Goal: Task Accomplishment & Management: Manage account settings

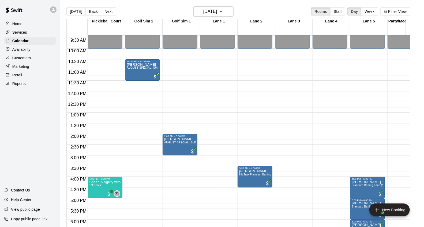
scroll to position [210, 0]
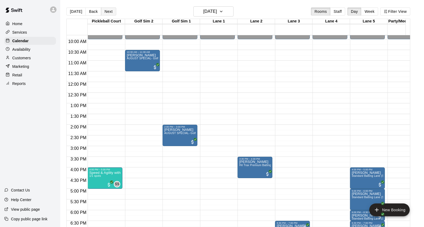
click at [113, 12] on button "Next" at bounding box center [108, 11] width 15 height 8
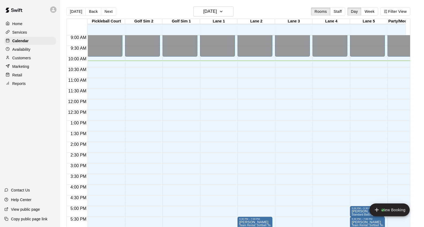
scroll to position [201, 0]
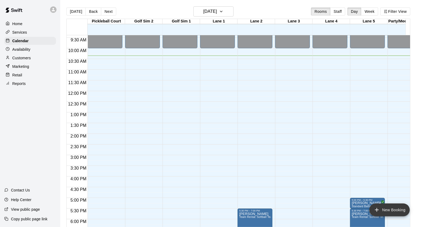
click at [380, 207] on button "New Booking" at bounding box center [389, 210] width 40 height 13
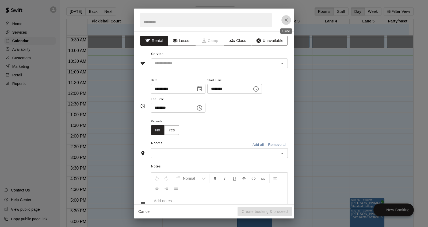
click at [287, 18] on icon "Close" at bounding box center [286, 19] width 5 height 5
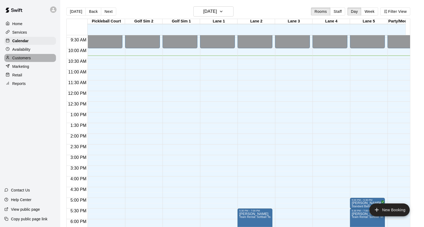
click at [40, 62] on div "Customers" at bounding box center [30, 58] width 52 height 8
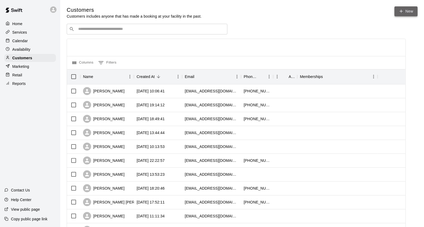
click at [406, 9] on link "New" at bounding box center [405, 11] width 23 height 10
select select "**"
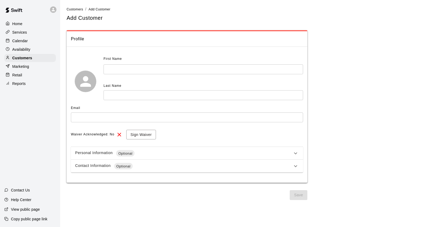
click at [199, 66] on input "text" at bounding box center [204, 69] width 200 height 10
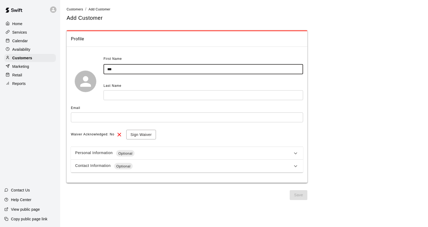
click at [169, 92] on input "text" at bounding box center [204, 95] width 200 height 10
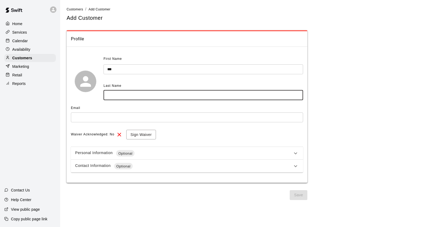
click at [130, 71] on input "***" at bounding box center [204, 69] width 200 height 10
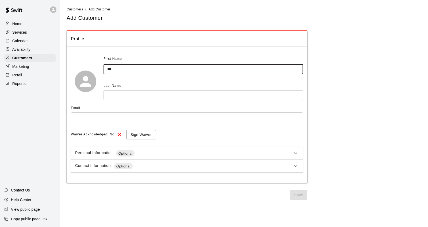
type input "***"
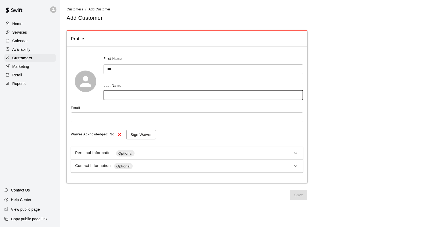
click at [165, 93] on input "text" at bounding box center [204, 95] width 200 height 10
type input "********"
click at [162, 118] on input "text" at bounding box center [187, 118] width 232 height 10
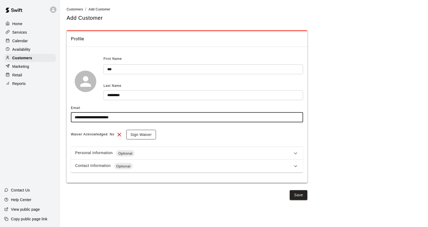
type input "**********"
click at [135, 138] on button "Sign Waiver" at bounding box center [141, 135] width 30 height 10
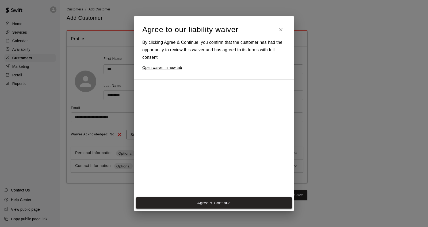
click at [211, 200] on button "Agree & Continue" at bounding box center [214, 203] width 156 height 11
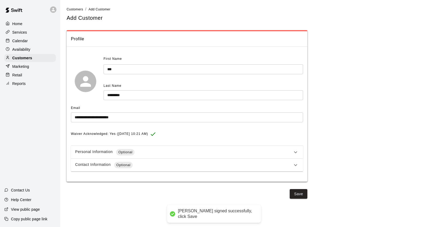
click at [142, 164] on div "Contact Information Optional" at bounding box center [183, 165] width 217 height 6
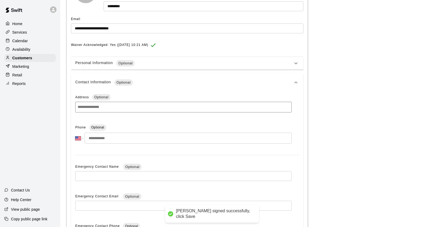
scroll to position [149, 0]
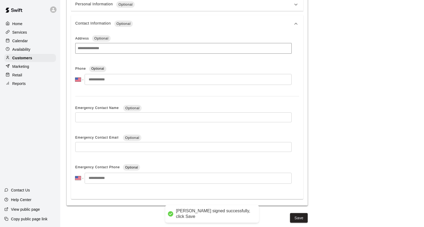
click at [124, 79] on input "tel" at bounding box center [188, 79] width 207 height 11
type input "**********"
click at [297, 216] on button "Save" at bounding box center [299, 219] width 18 height 10
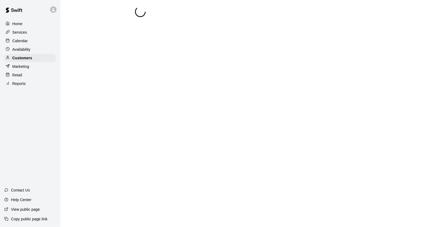
scroll to position [0, 0]
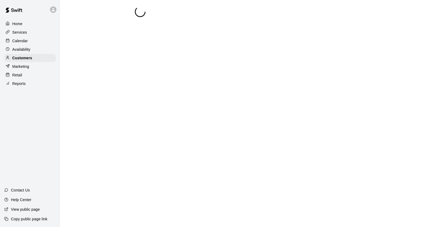
select select "**"
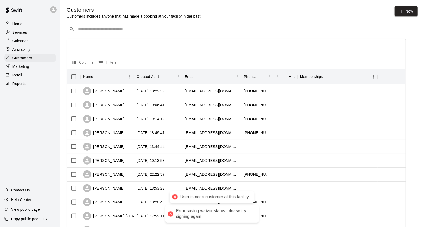
click at [118, 30] on input "Search customers by name or email" at bounding box center [151, 28] width 148 height 5
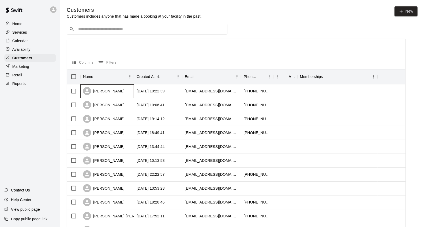
click at [129, 97] on div "[PERSON_NAME]" at bounding box center [107, 92] width 54 height 14
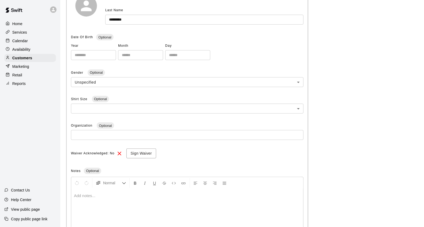
scroll to position [119, 0]
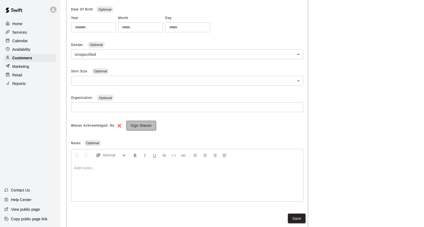
click at [140, 125] on button "Sign Waiver" at bounding box center [141, 126] width 30 height 10
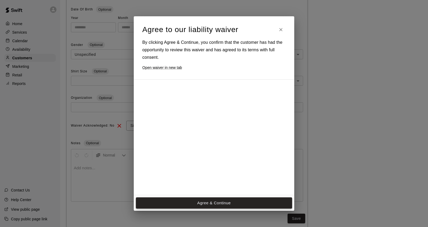
click at [217, 200] on button "Agree & Continue" at bounding box center [214, 203] width 156 height 11
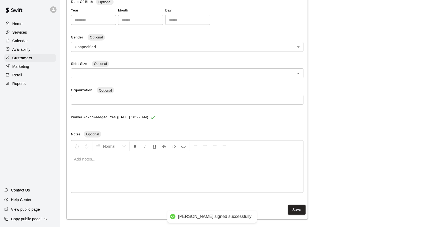
scroll to position [128, 0]
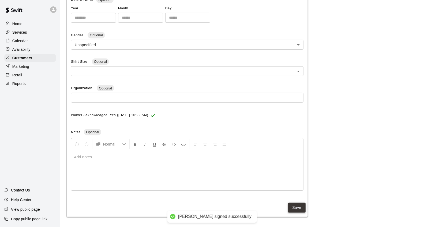
click at [289, 206] on button "Save" at bounding box center [297, 208] width 18 height 10
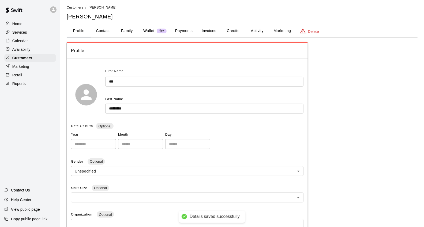
scroll to position [0, 0]
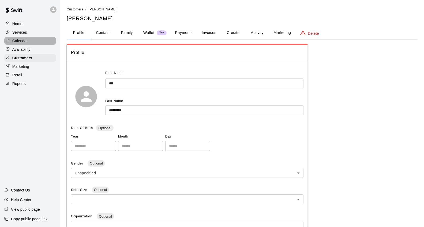
click at [32, 42] on div "Calendar" at bounding box center [30, 41] width 52 height 8
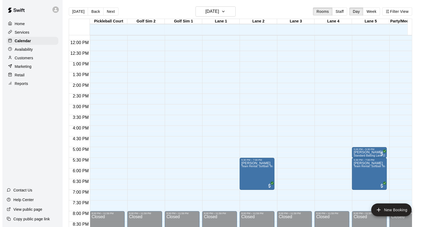
scroll to position [193, 0]
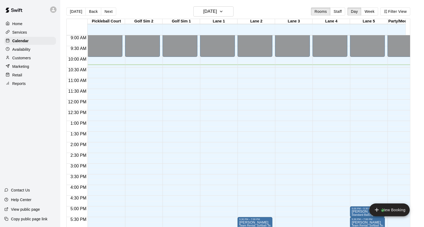
click at [28, 61] on p "Customers" at bounding box center [21, 57] width 18 height 5
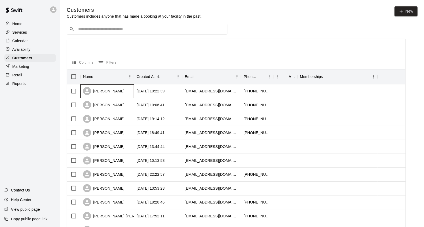
click at [129, 96] on div "[PERSON_NAME]" at bounding box center [107, 92] width 54 height 14
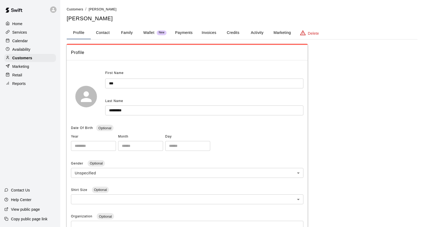
click at [224, 33] on button "Credits" at bounding box center [233, 32] width 24 height 13
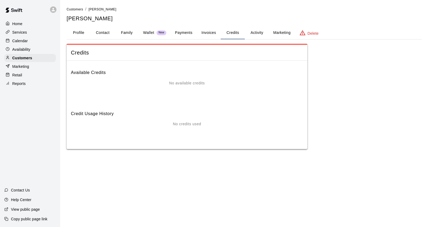
click at [191, 32] on button "Payments" at bounding box center [184, 32] width 26 height 13
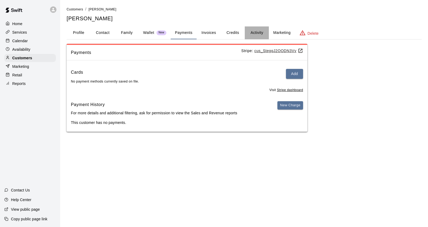
click at [253, 30] on button "Activity" at bounding box center [257, 32] width 24 height 13
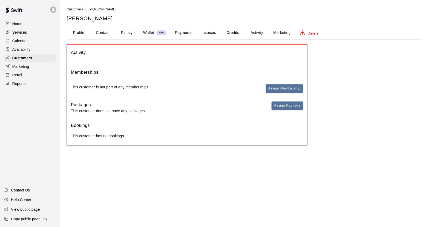
click at [230, 29] on button "Credits" at bounding box center [233, 32] width 24 height 13
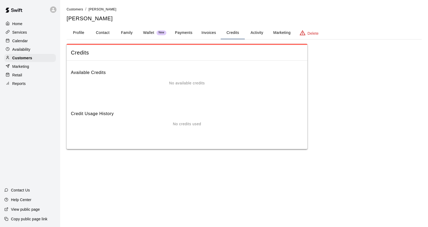
click at [256, 35] on button "Activity" at bounding box center [257, 32] width 24 height 13
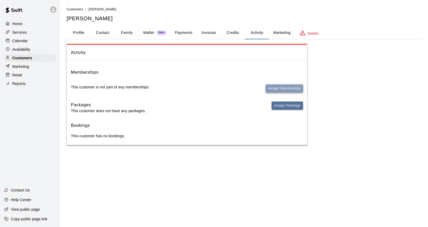
click at [272, 88] on button "Assign Membership" at bounding box center [284, 89] width 37 height 8
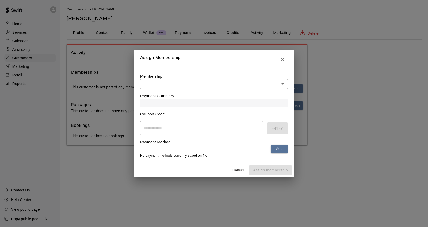
click at [243, 74] on div "Membership ​ ​" at bounding box center [214, 81] width 148 height 15
click at [245, 81] on body "Home Services Calendar Availability Customers Marketing Retail Reports Contact …" at bounding box center [214, 78] width 428 height 156
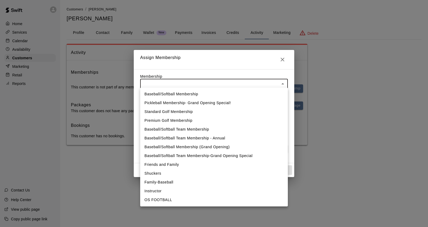
click at [199, 105] on li "Pickleball Membership- Grand Opening Special!" at bounding box center [214, 103] width 148 height 9
type input "**********"
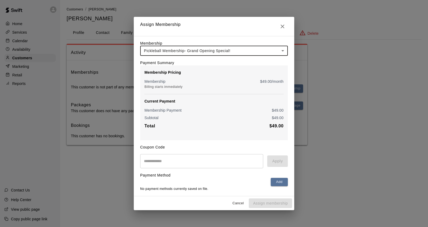
click at [178, 167] on input "text" at bounding box center [201, 161] width 123 height 14
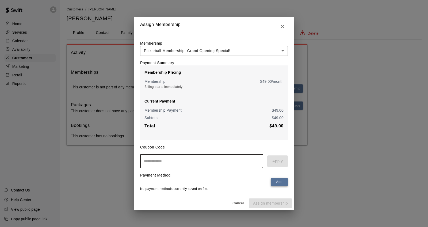
click at [275, 183] on button "Add" at bounding box center [279, 182] width 17 height 8
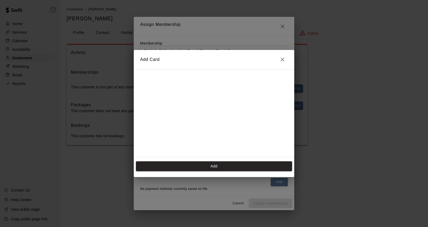
scroll to position [76, 0]
click at [215, 168] on button "Add" at bounding box center [214, 167] width 156 height 10
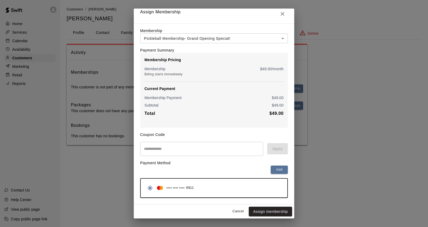
scroll to position [7, 0]
click at [263, 210] on button "Assign membership" at bounding box center [270, 212] width 43 height 10
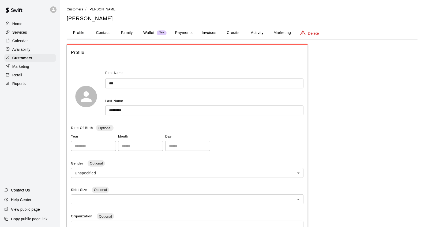
click at [229, 29] on button "Credits" at bounding box center [233, 32] width 24 height 13
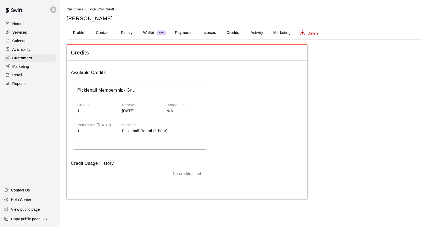
click at [254, 28] on button "Activity" at bounding box center [257, 32] width 24 height 13
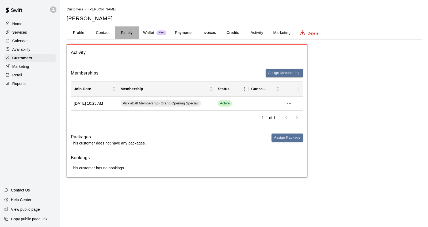
click at [130, 36] on button "Family" at bounding box center [127, 32] width 24 height 13
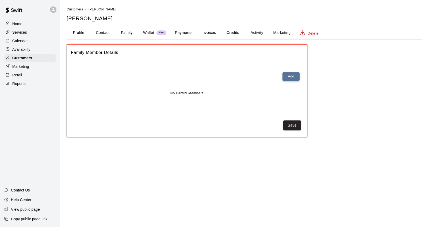
click at [287, 75] on button "Add" at bounding box center [291, 77] width 17 height 8
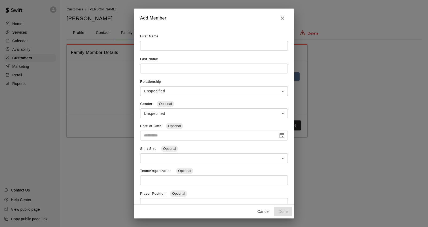
click at [160, 36] on div "First Name ​" at bounding box center [214, 43] width 148 height 23
click at [167, 44] on input "text" at bounding box center [214, 46] width 148 height 10
drag, startPoint x: 255, startPoint y: 209, endPoint x: 260, endPoint y: 212, distance: 5.9
click at [255, 209] on div "Cancel Done" at bounding box center [214, 212] width 161 height 14
click at [262, 213] on button "Cancel" at bounding box center [263, 212] width 17 height 10
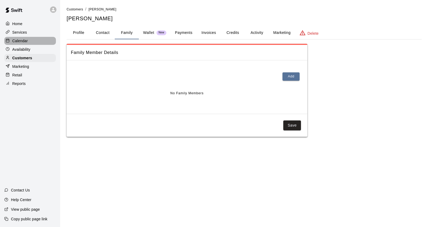
click at [22, 43] on p "Calendar" at bounding box center [20, 40] width 16 height 5
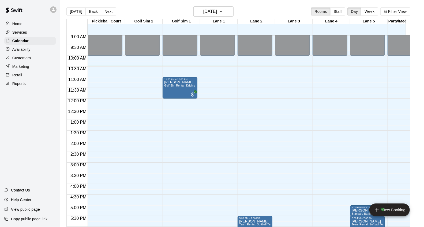
scroll to position [194, 0]
click at [31, 60] on div "Customers" at bounding box center [30, 58] width 52 height 8
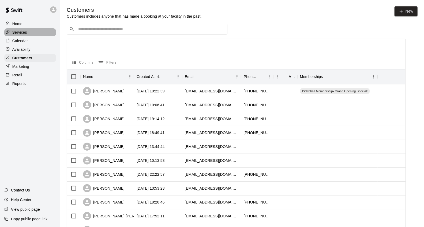
click at [37, 31] on div "Services" at bounding box center [30, 32] width 52 height 8
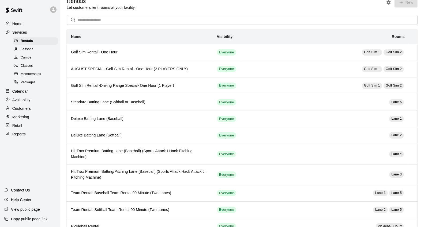
scroll to position [4, 0]
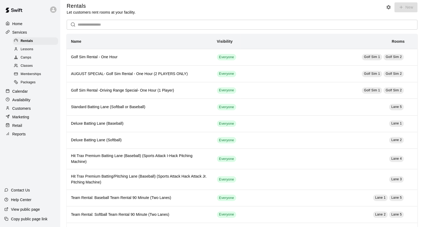
click at [46, 78] on div "Memberships" at bounding box center [35, 74] width 45 height 7
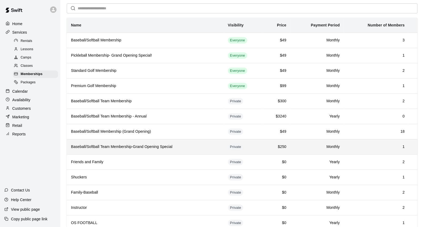
scroll to position [10, 0]
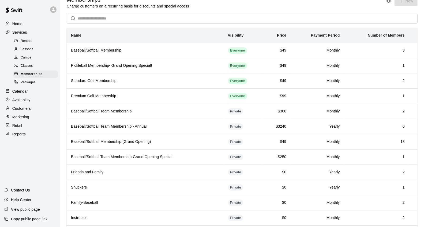
click at [37, 94] on div "Calendar" at bounding box center [30, 92] width 52 height 8
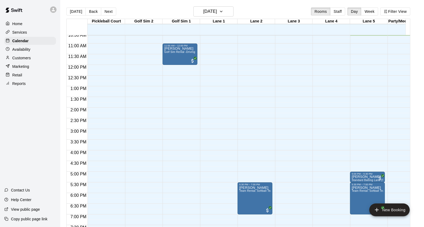
scroll to position [168, 0]
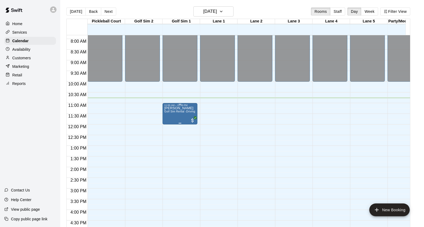
click at [177, 111] on span "Golf Sim Rental -Driving Range Special- One Hour (1 Player)" at bounding box center [203, 111] width 78 height 3
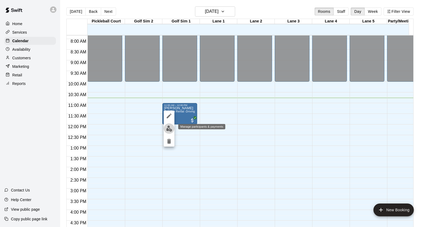
click at [168, 129] on img "edit" at bounding box center [169, 129] width 6 height 6
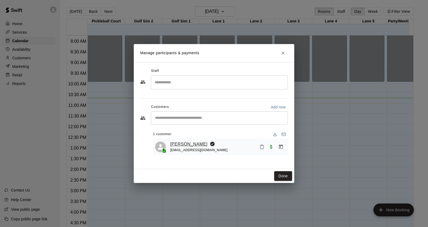
click at [186, 144] on link "[PERSON_NAME]" at bounding box center [188, 144] width 37 height 7
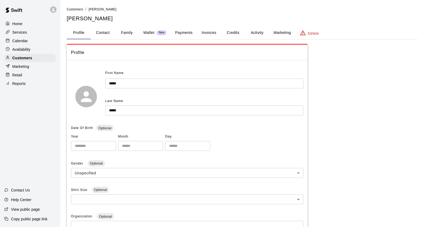
click at [183, 33] on button "Payments" at bounding box center [184, 32] width 26 height 13
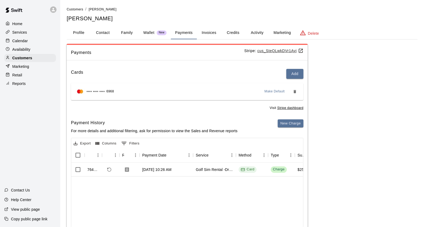
click at [108, 31] on button "Contact" at bounding box center [103, 32] width 24 height 13
select select "**"
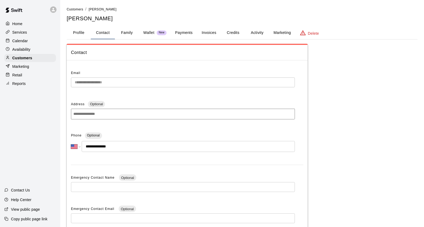
click at [126, 33] on button "Family" at bounding box center [127, 32] width 24 height 13
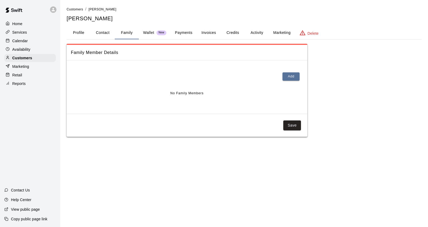
click at [87, 31] on button "Profile" at bounding box center [79, 32] width 24 height 13
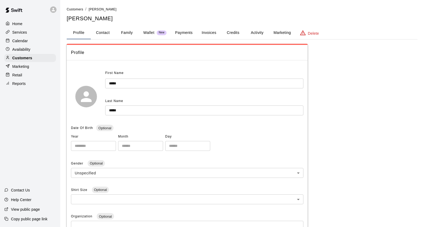
click at [122, 29] on button "Family" at bounding box center [127, 32] width 24 height 13
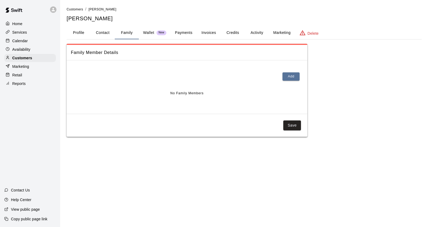
click at [185, 30] on button "Payments" at bounding box center [184, 32] width 26 height 13
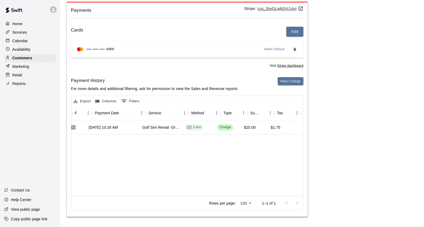
scroll to position [0, 47]
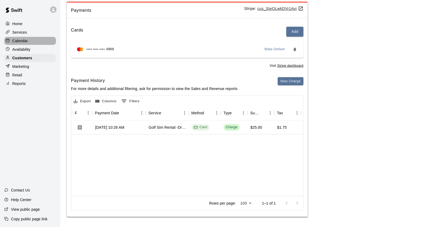
click at [42, 39] on div "Calendar" at bounding box center [30, 41] width 52 height 8
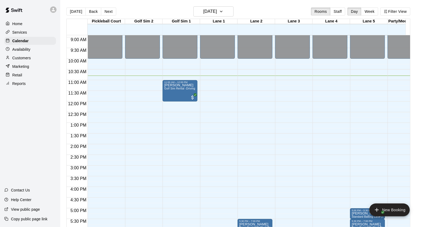
scroll to position [201, 0]
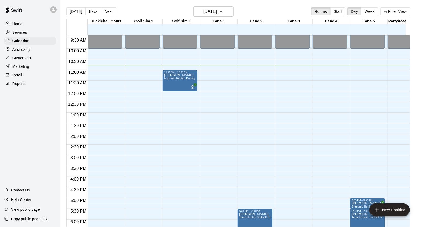
click at [26, 62] on div "Customers" at bounding box center [30, 58] width 52 height 8
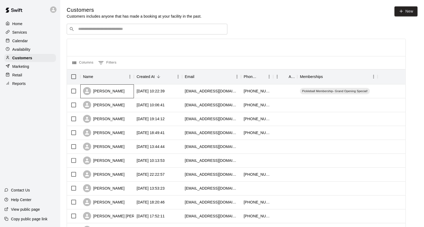
click at [127, 90] on div "[PERSON_NAME]" at bounding box center [107, 92] width 54 height 14
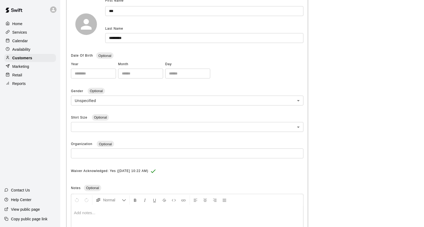
scroll to position [9, 0]
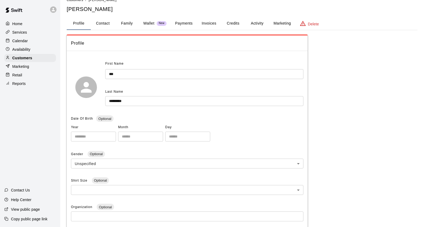
click at [102, 26] on button "Contact" at bounding box center [103, 23] width 24 height 13
select select "**"
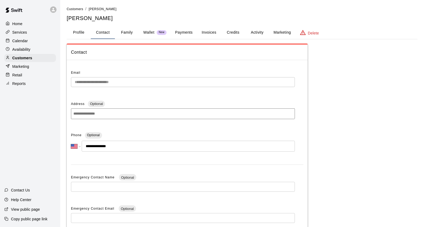
scroll to position [0, 0]
click at [38, 44] on div "Calendar" at bounding box center [30, 41] width 52 height 8
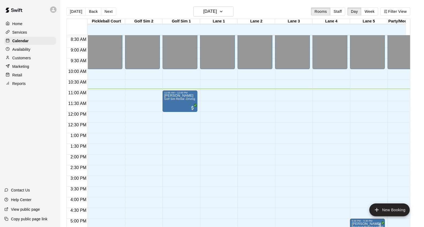
scroll to position [202, 0]
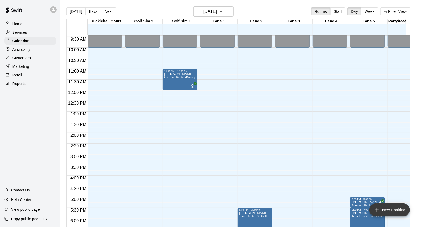
click at [381, 208] on button "New Booking" at bounding box center [389, 210] width 40 height 13
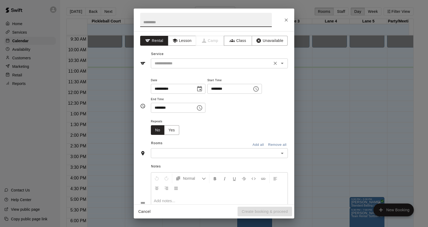
click at [194, 67] on div "​" at bounding box center [219, 64] width 137 height 10
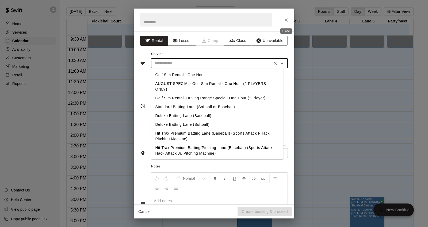
click at [288, 20] on icon "Close" at bounding box center [286, 19] width 5 height 5
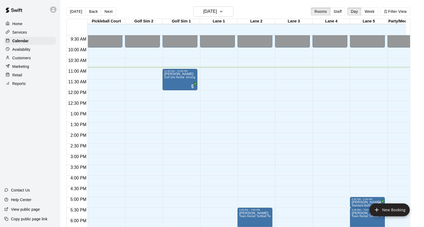
click at [32, 62] on div "Customers" at bounding box center [30, 58] width 52 height 8
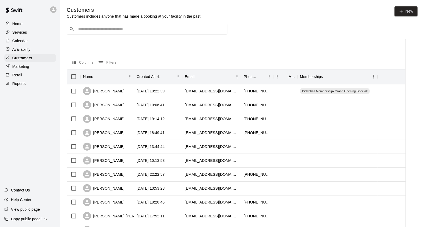
click at [151, 30] on input "Search customers by name or email" at bounding box center [151, 28] width 148 height 5
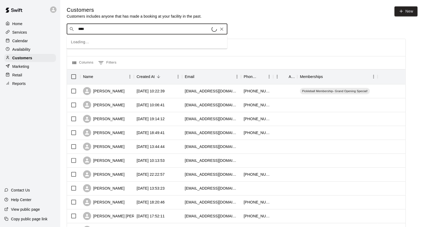
type input "****"
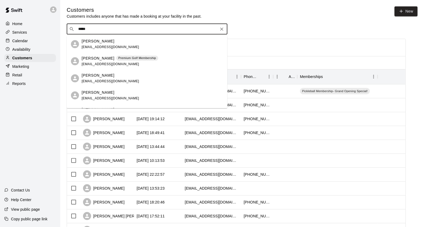
click at [127, 60] on p "Premium Golf Membership" at bounding box center [137, 58] width 38 height 5
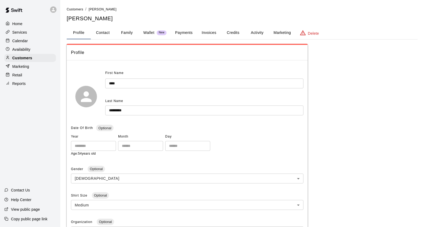
click at [227, 31] on button "Credits" at bounding box center [233, 32] width 24 height 13
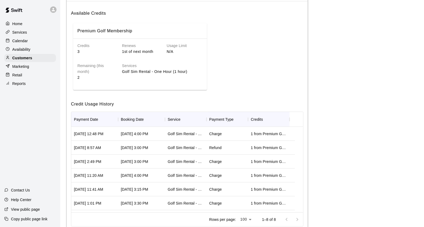
click at [41, 41] on div "Calendar" at bounding box center [30, 41] width 52 height 8
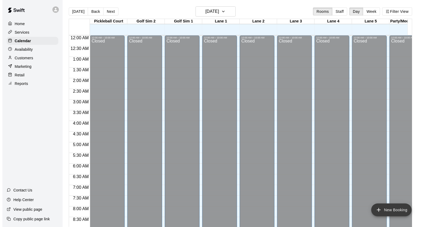
scroll to position [234, 0]
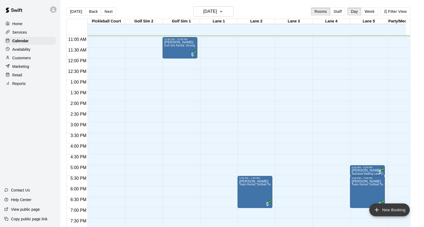
click at [395, 211] on button "New Booking" at bounding box center [389, 210] width 40 height 13
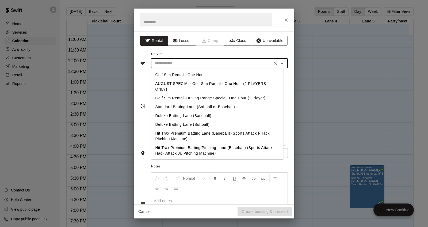
click at [187, 64] on input "text" at bounding box center [212, 63] width 118 height 7
click at [184, 73] on li "Golf Sim Rental - One Hour" at bounding box center [217, 75] width 132 height 9
type input "**********"
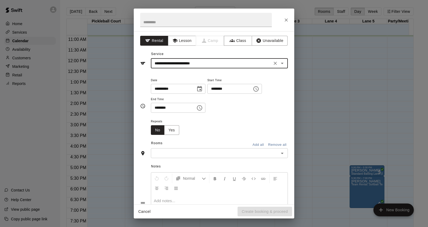
click at [221, 89] on input "********" at bounding box center [227, 89] width 41 height 10
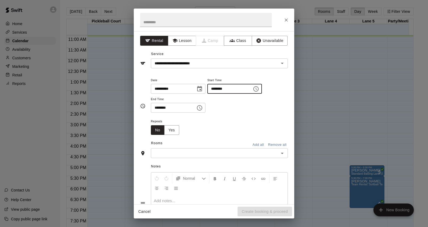
click at [237, 89] on input "********" at bounding box center [227, 89] width 41 height 10
click at [236, 89] on input "********" at bounding box center [227, 89] width 41 height 10
click at [234, 89] on input "********" at bounding box center [227, 89] width 41 height 10
type input "********"
click at [159, 108] on input "********" at bounding box center [171, 108] width 41 height 10
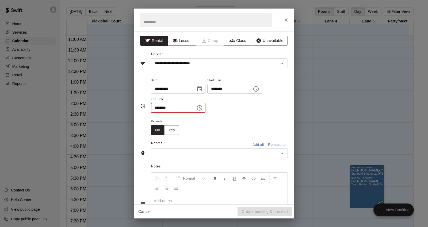
click at [168, 108] on input "********" at bounding box center [171, 108] width 41 height 10
type input "********"
click at [171, 153] on input "text" at bounding box center [215, 153] width 125 height 7
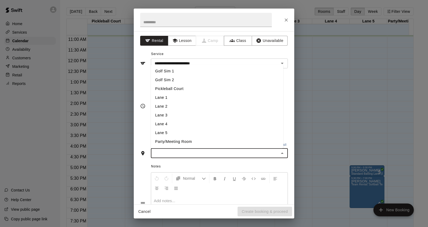
click at [184, 81] on li "Golf Sim 2" at bounding box center [217, 80] width 132 height 9
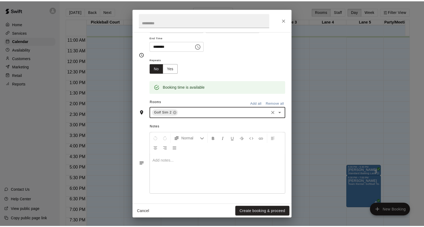
scroll to position [62, 0]
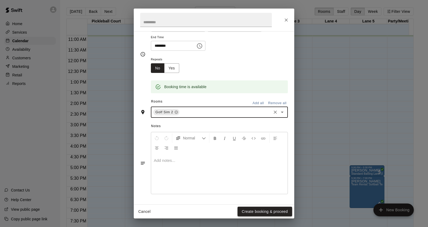
click at [252, 215] on button "Create booking & proceed" at bounding box center [265, 212] width 55 height 10
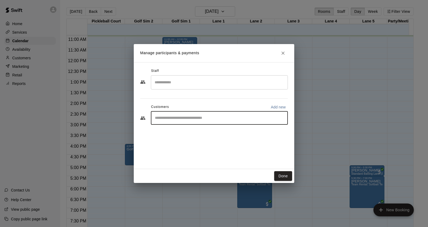
click at [207, 116] on input "Start typing to search customers..." at bounding box center [219, 118] width 132 height 5
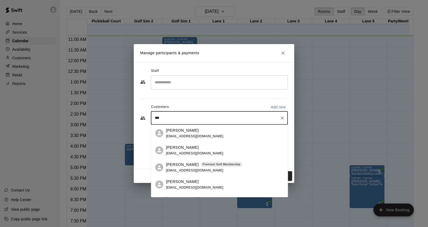
type input "****"
click at [205, 171] on div "[PERSON_NAME] Premium Golf Membership [EMAIL_ADDRESS][DOMAIN_NAME]" at bounding box center [204, 168] width 77 height 12
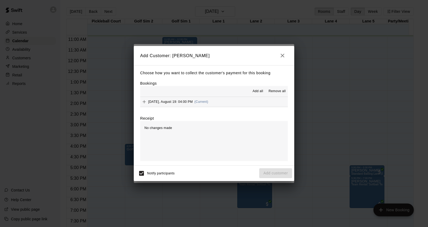
click at [234, 102] on button "[DATE], August 19: 04:00 PM (Current)" at bounding box center [214, 102] width 148 height 10
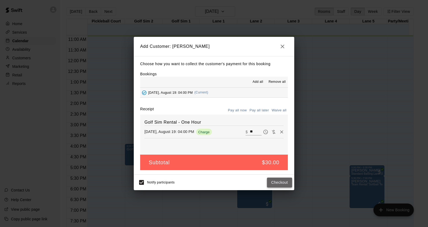
click at [271, 182] on button "Checkout" at bounding box center [279, 183] width 25 height 10
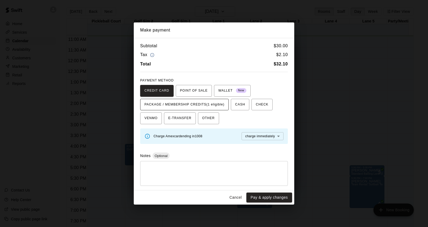
click at [216, 108] on span "PACKAGE / MEMBERSHIP CREDITS (1 eligible)" at bounding box center [185, 105] width 80 height 9
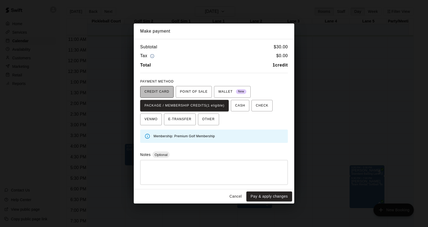
click at [161, 92] on span "CREDIT CARD" at bounding box center [157, 92] width 25 height 9
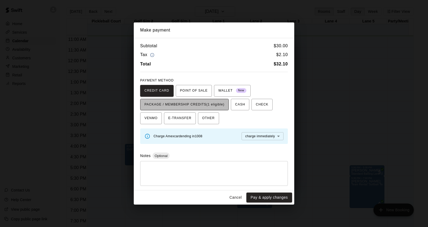
click at [212, 102] on span "PACKAGE / MEMBERSHIP CREDITS (1 eligible)" at bounding box center [185, 105] width 80 height 9
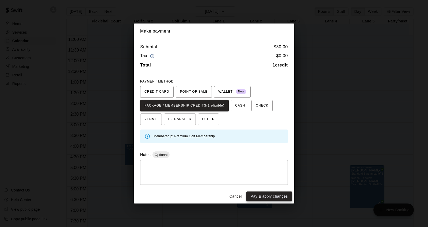
click at [274, 194] on button "Pay & apply changes" at bounding box center [269, 197] width 46 height 10
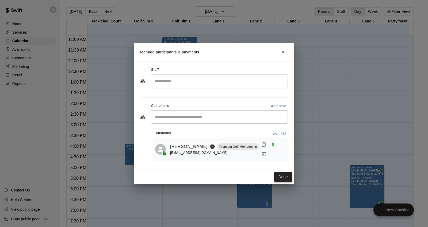
click at [288, 175] on button "Done" at bounding box center [283, 177] width 18 height 10
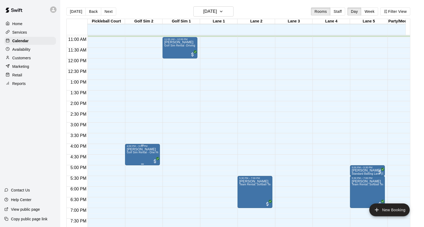
click at [134, 154] on span "Golf Sim Rental - One Hour" at bounding box center [144, 152] width 35 height 3
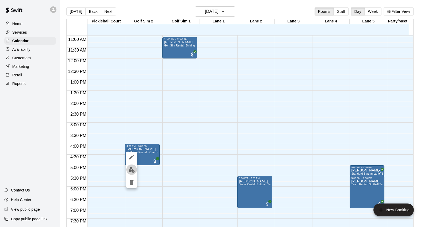
click at [132, 169] on img "edit" at bounding box center [132, 170] width 6 height 6
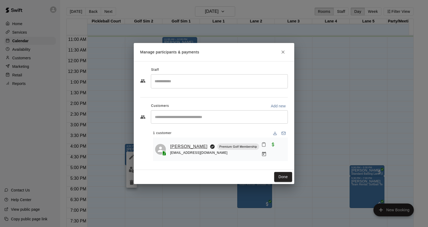
click at [175, 144] on link "[PERSON_NAME]" at bounding box center [188, 146] width 37 height 7
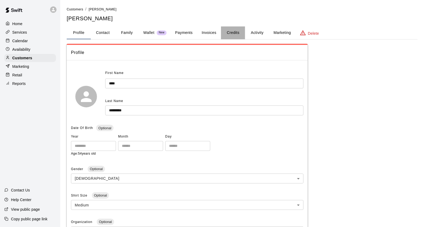
click at [236, 32] on button "Credits" at bounding box center [233, 32] width 24 height 13
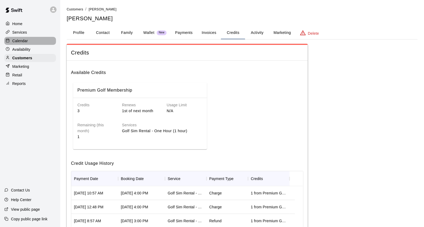
click at [42, 42] on div "Calendar" at bounding box center [30, 41] width 52 height 8
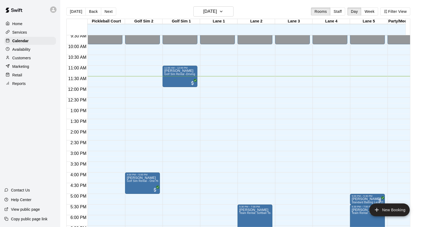
scroll to position [205, 0]
click at [344, 143] on div "12:00 AM – 10:00 AM Closed 8:00 PM – 11:59 PM Closed" at bounding box center [329, 88] width 35 height 514
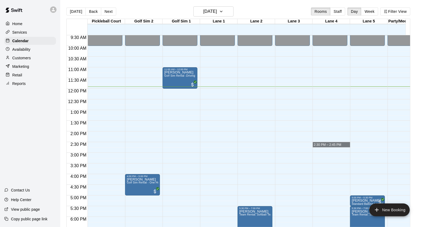
scroll to position [234, 0]
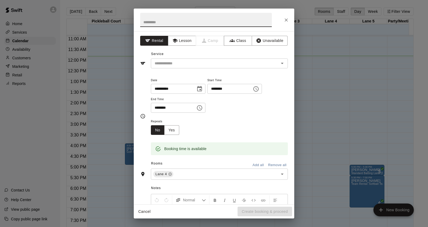
click at [151, 215] on button "Cancel" at bounding box center [144, 212] width 17 height 10
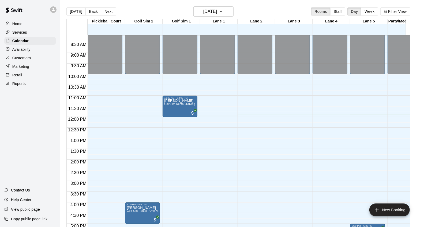
scroll to position [175, 0]
